Goal: Navigation & Orientation: Understand site structure

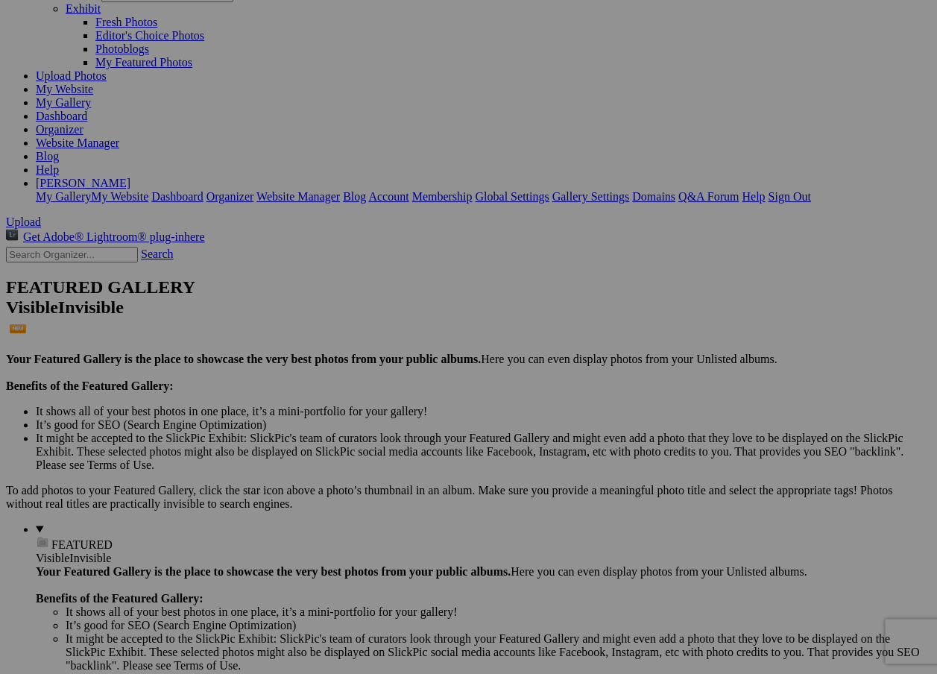
scroll to position [120, 0]
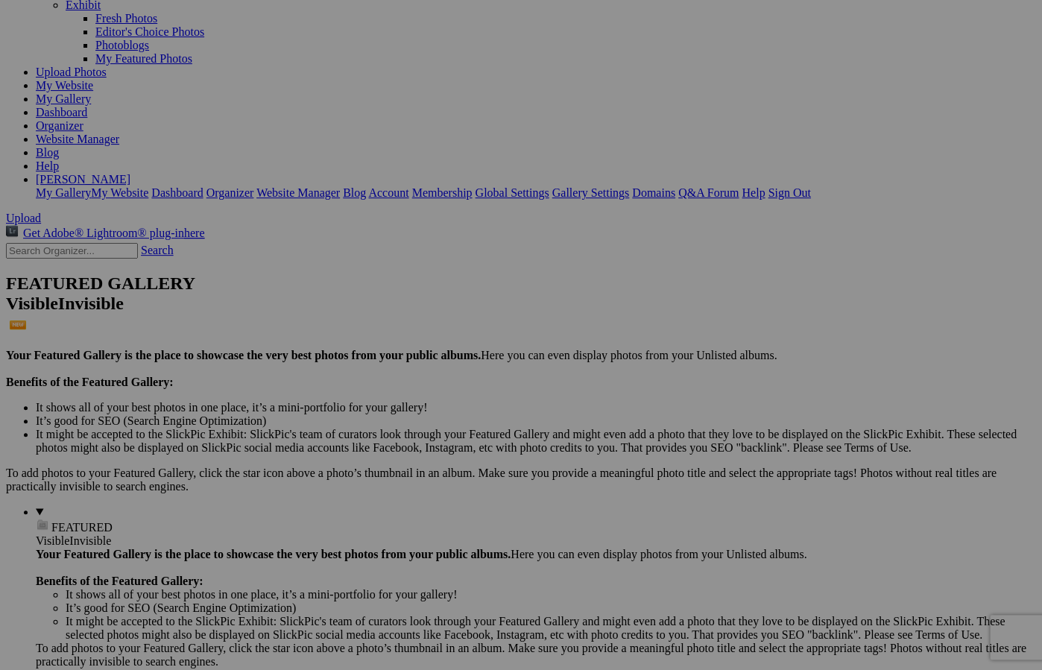
scroll to position [124, 0]
